Goal: Task Accomplishment & Management: Manage account settings

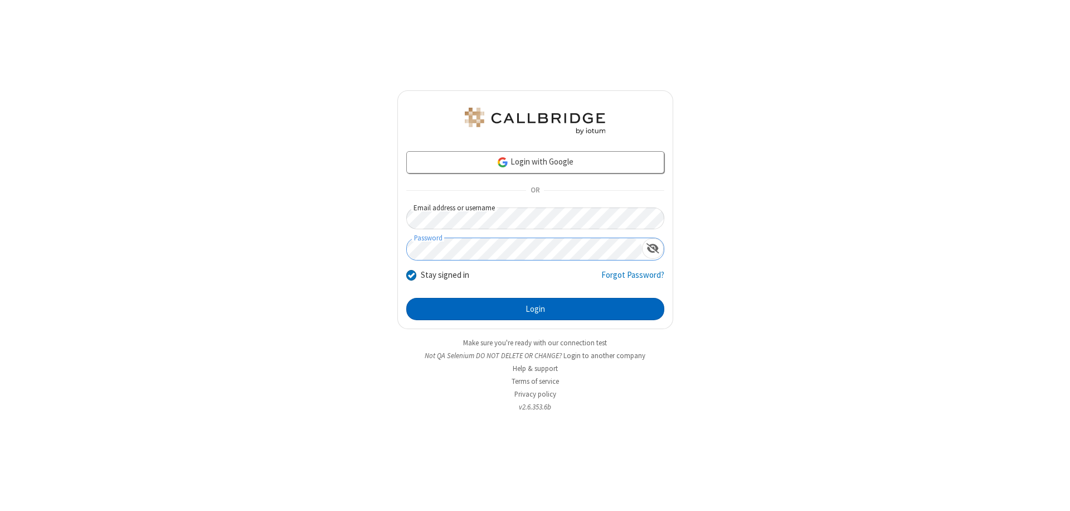
click at [535, 309] on button "Login" at bounding box center [535, 309] width 258 height 22
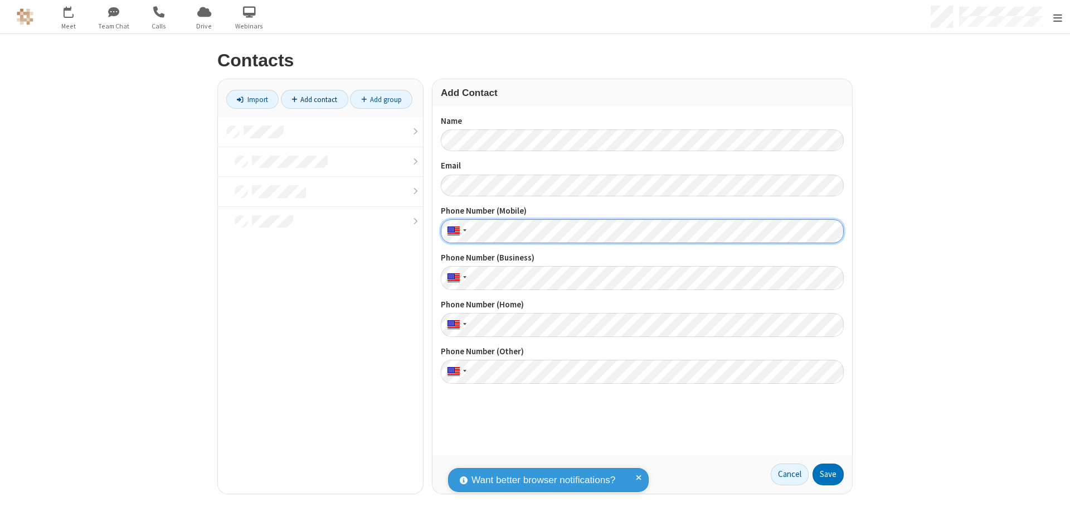
click at [824, 474] on button "Save" at bounding box center [828, 474] width 31 height 22
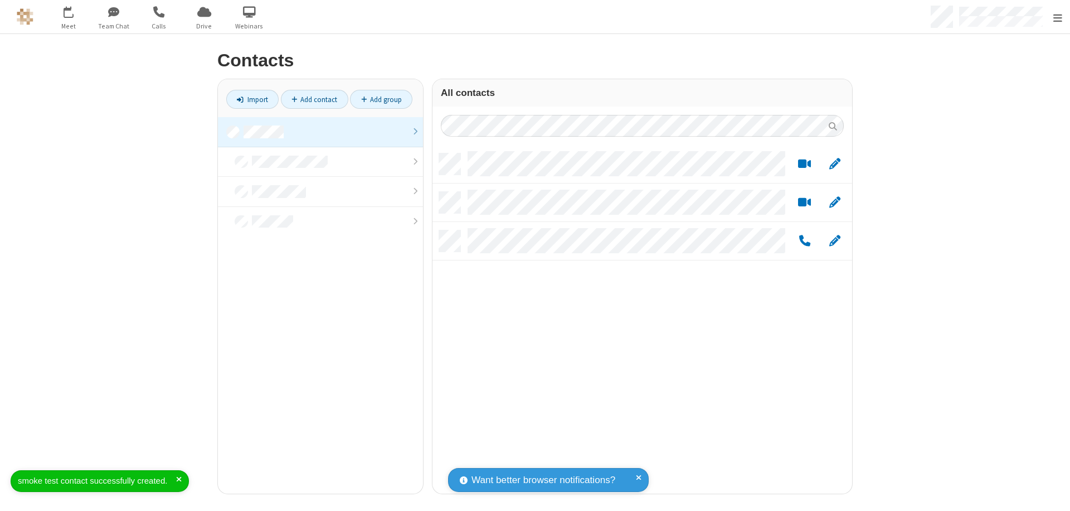
scroll to position [340, 411]
